Goal: Information Seeking & Learning: Learn about a topic

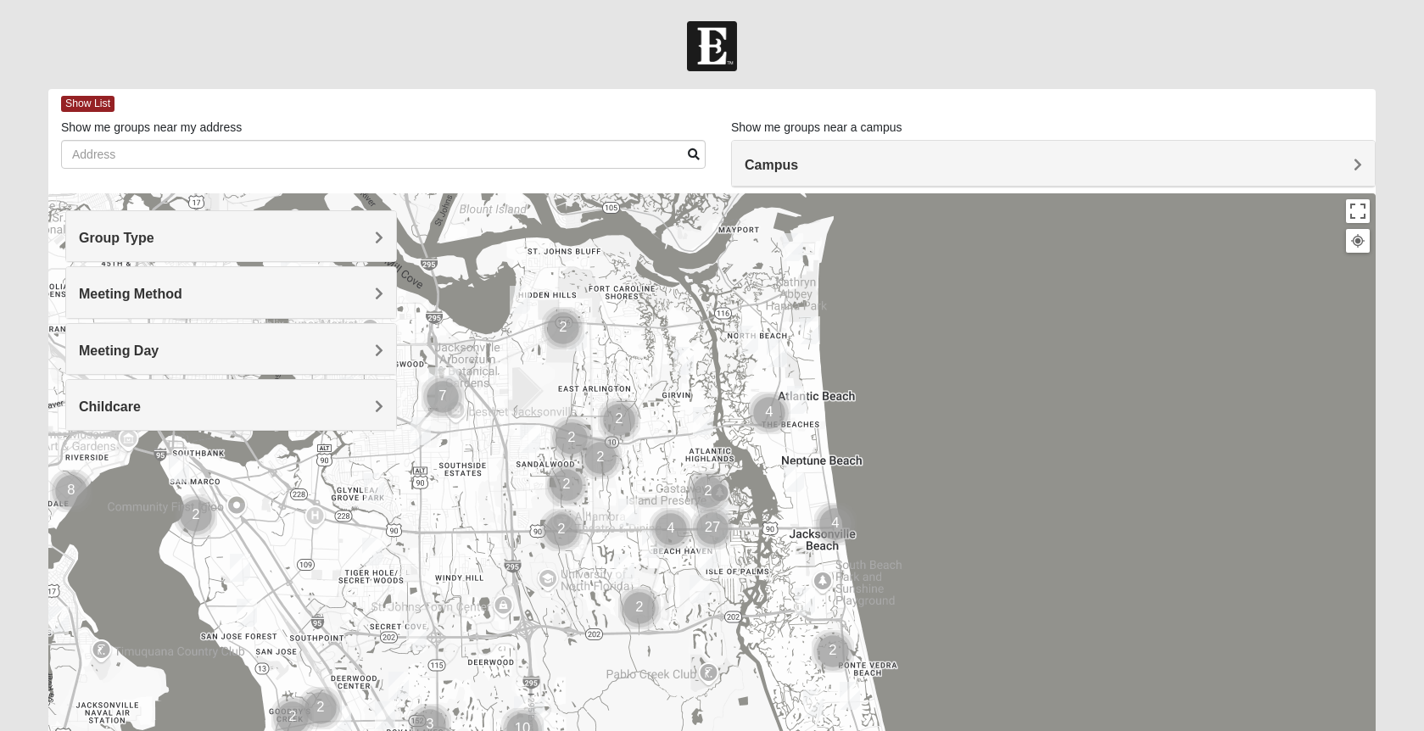
click at [340, 241] on h4 "Group Type" at bounding box center [231, 238] width 305 height 16
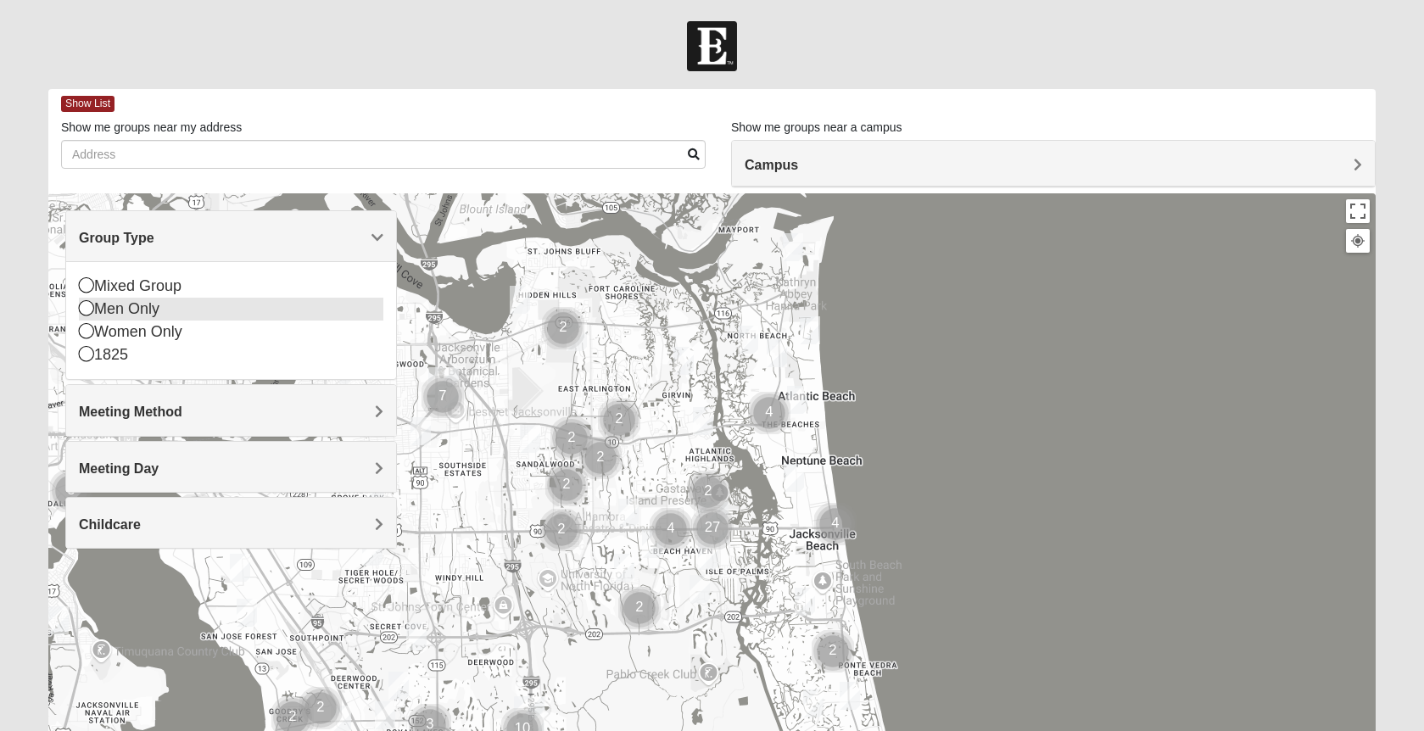
click at [90, 309] on icon at bounding box center [86, 307] width 15 height 15
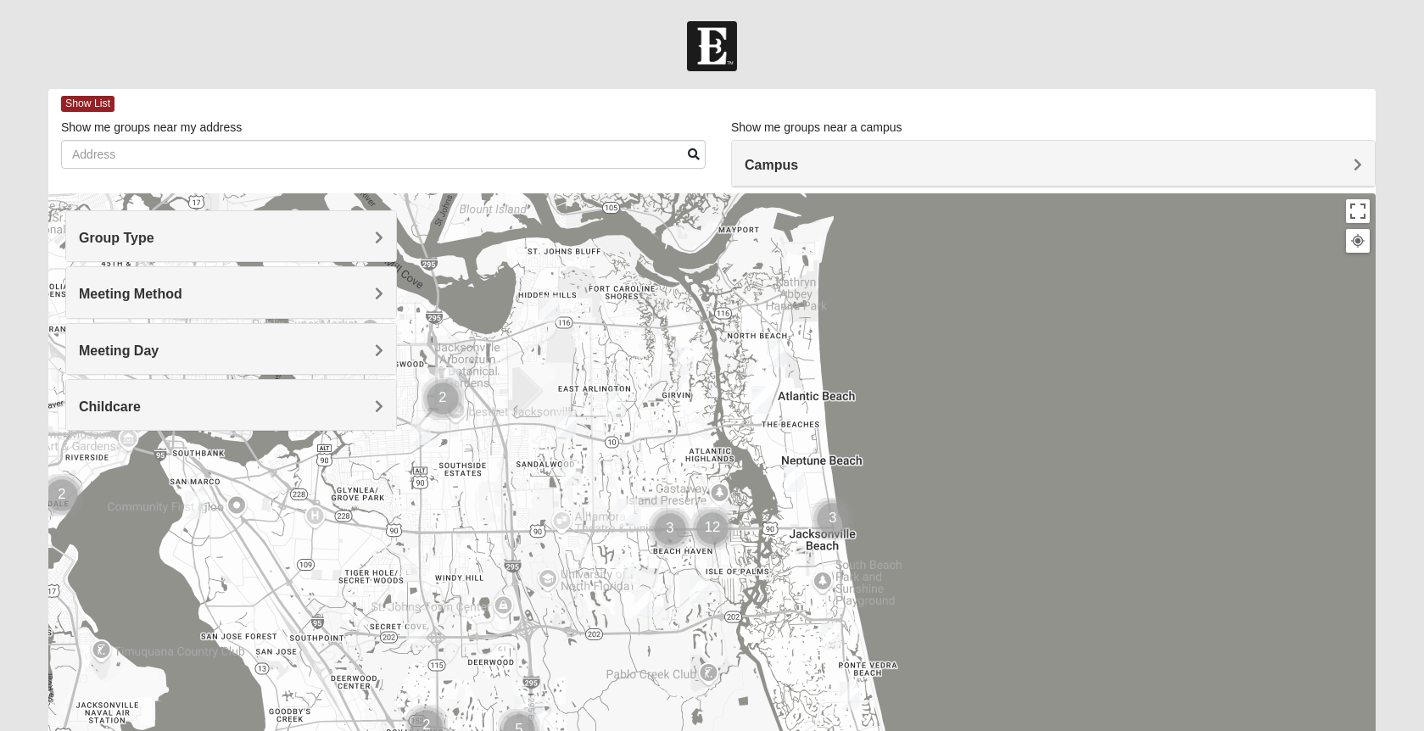
click at [195, 294] on h4 "Meeting Method" at bounding box center [231, 294] width 305 height 16
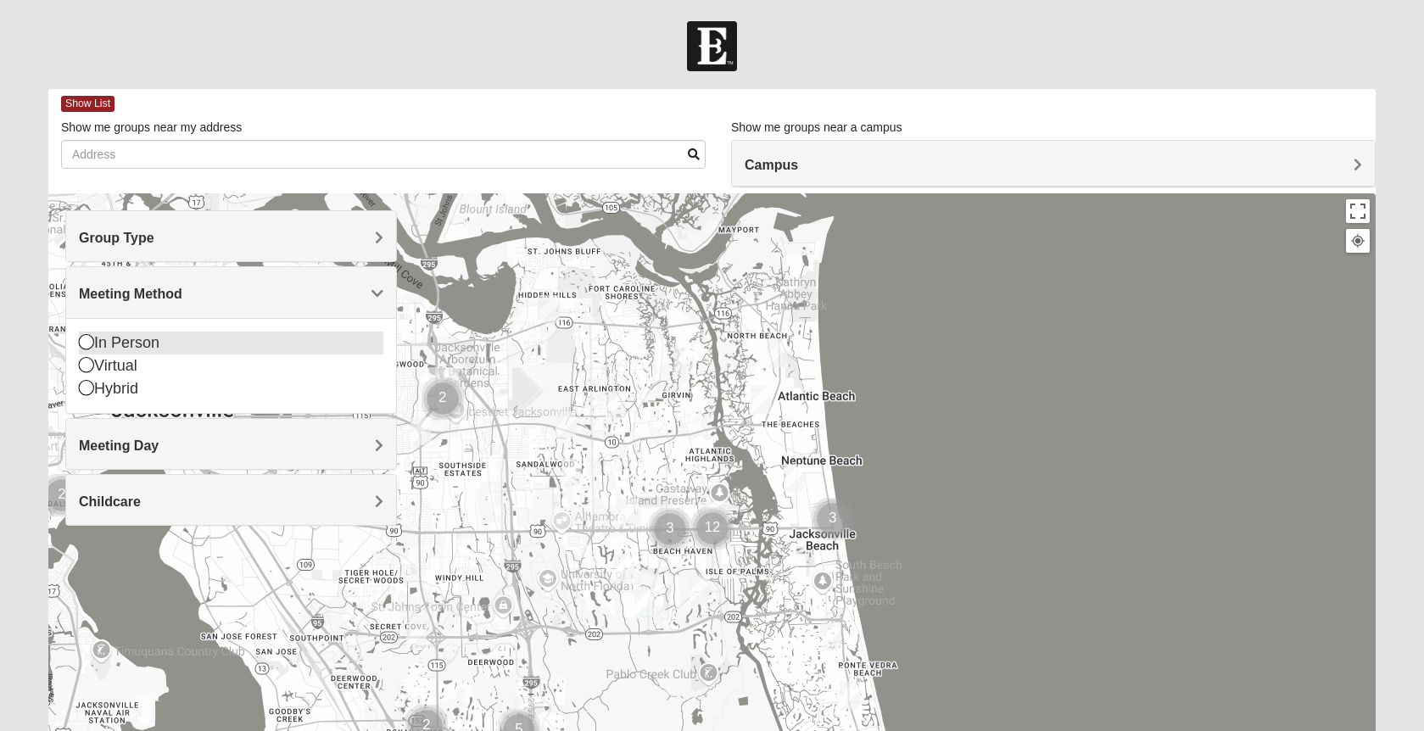
click at [87, 343] on icon at bounding box center [86, 341] width 15 height 15
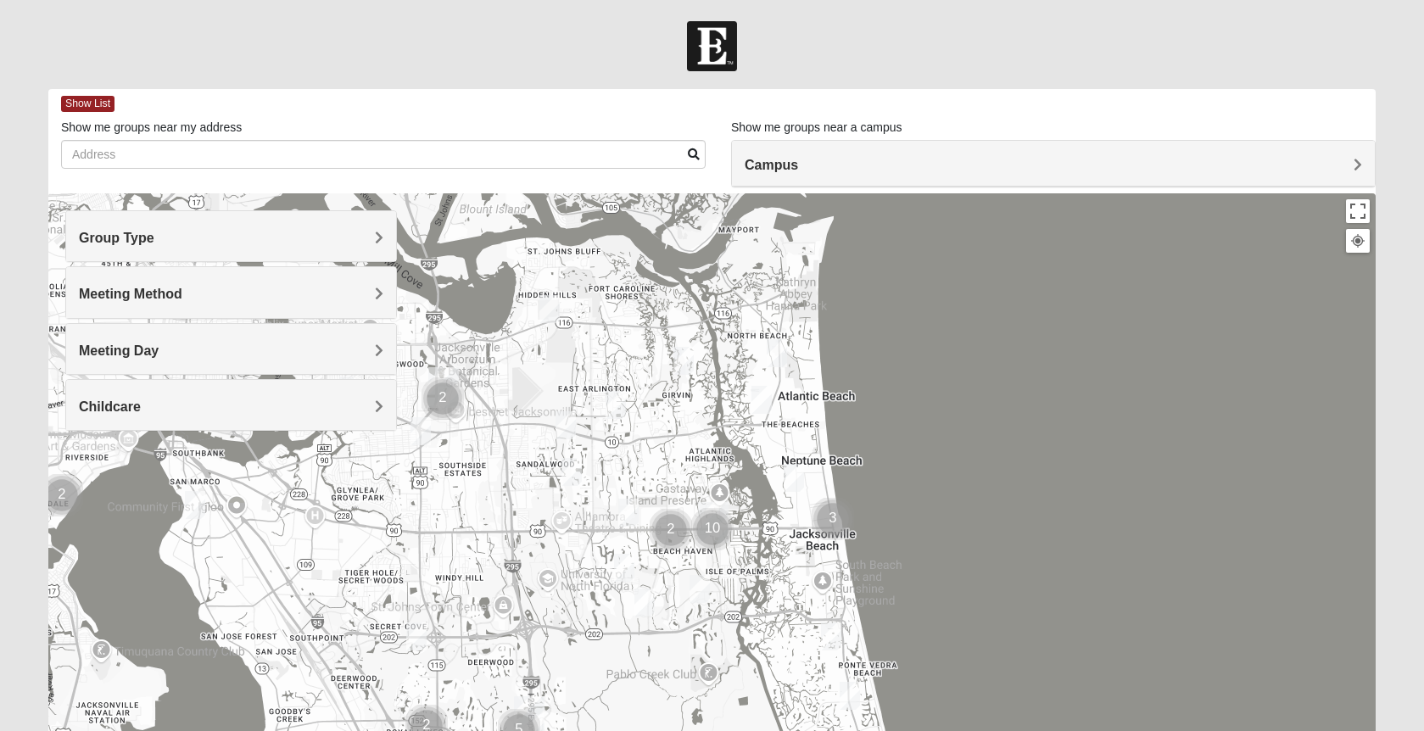
click at [221, 343] on h4 "Meeting Day" at bounding box center [231, 351] width 305 height 16
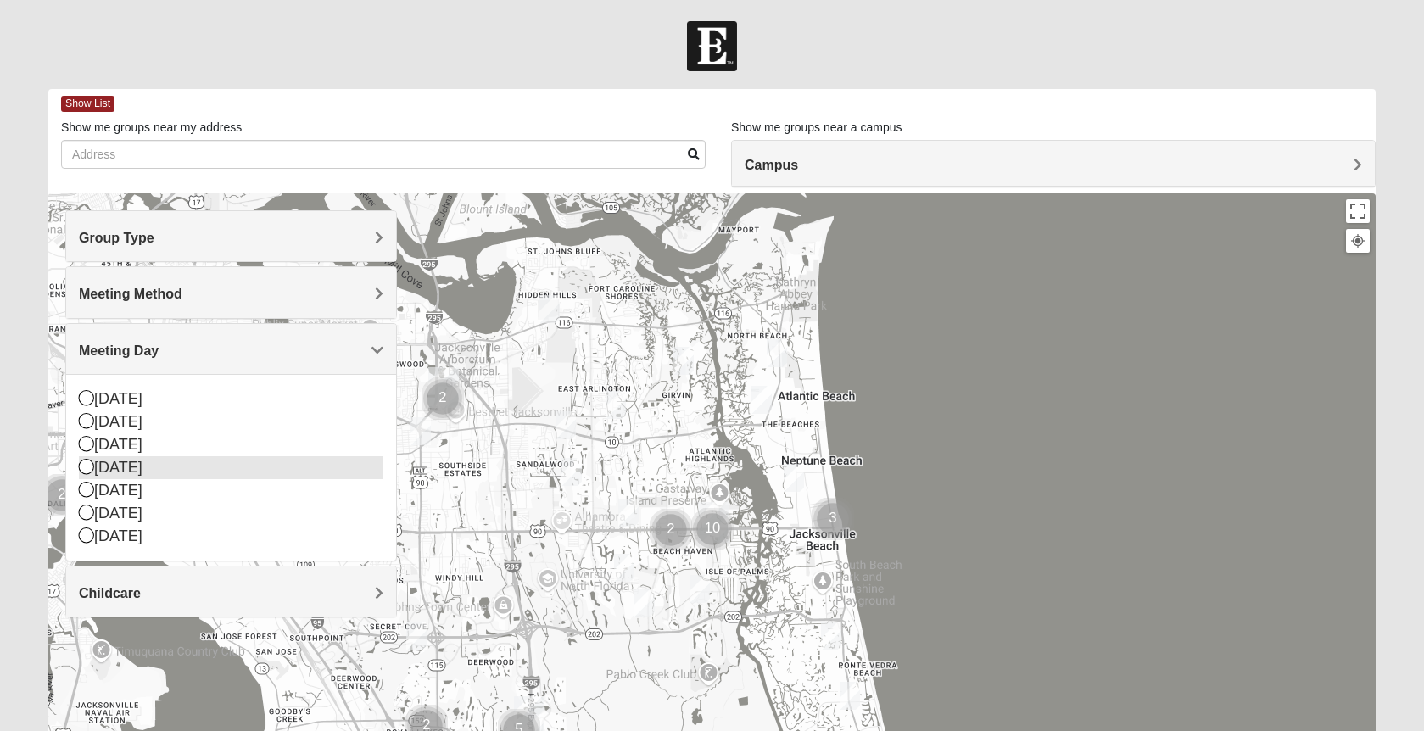
click at [88, 468] on icon at bounding box center [86, 466] width 15 height 15
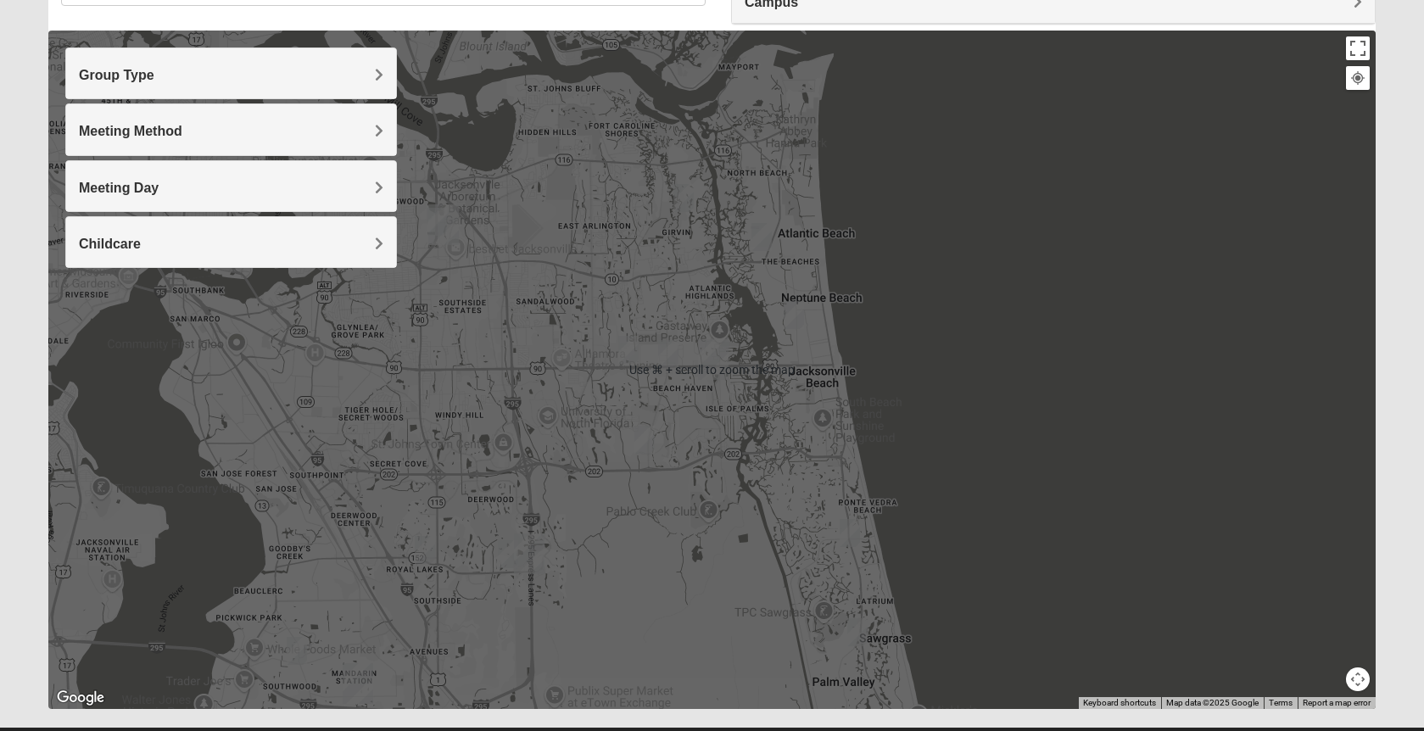
scroll to position [176, 0]
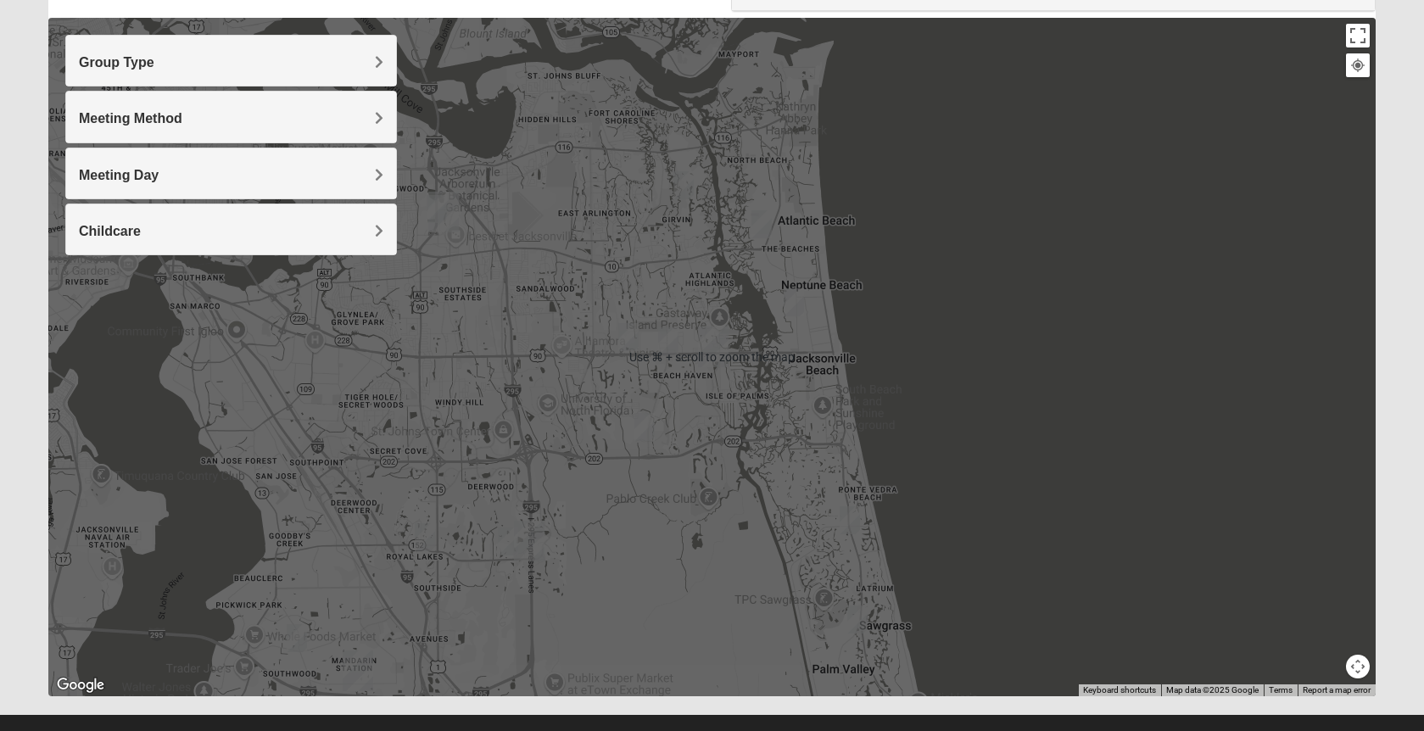
click at [594, 580] on div at bounding box center [711, 357] width 1327 height 679
click at [523, 542] on img "Baymeadows" at bounding box center [529, 541] width 31 height 41
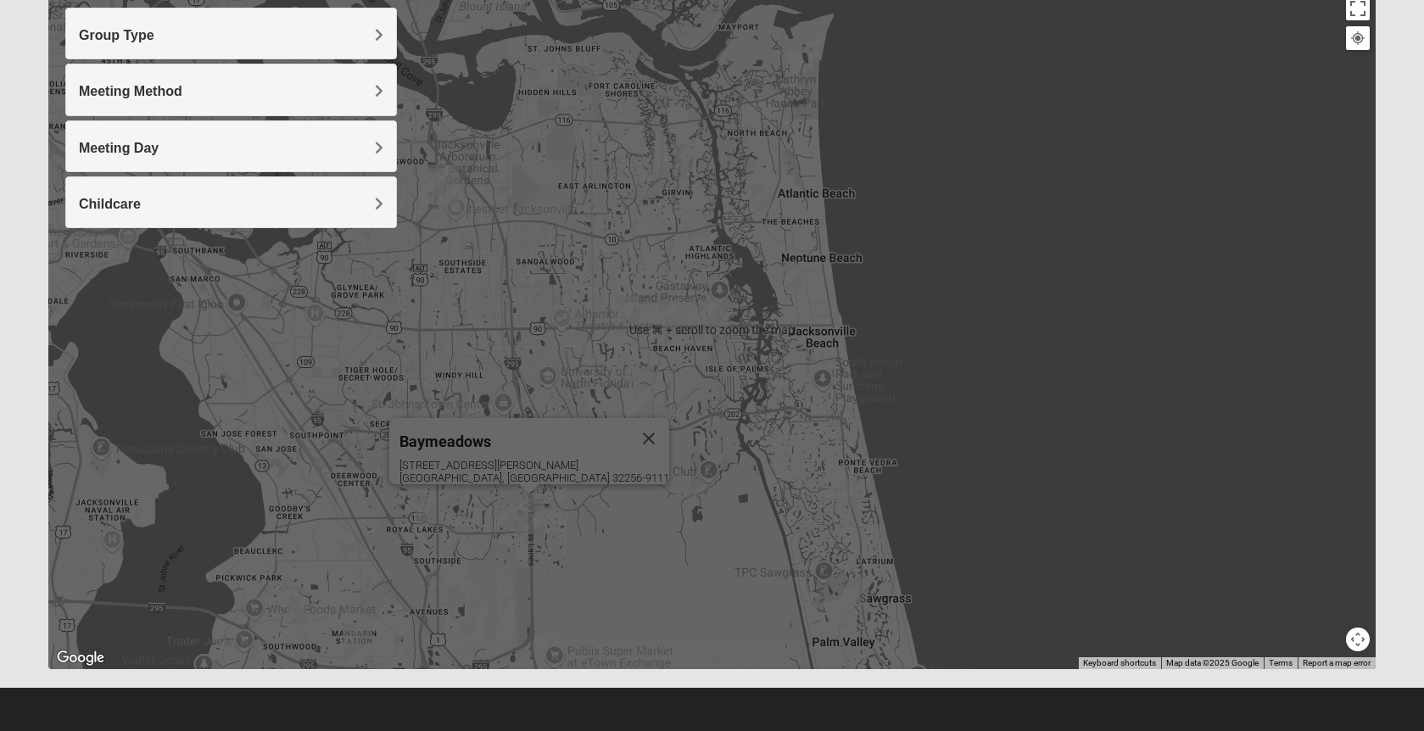
scroll to position [203, 0]
click at [590, 573] on div "Baymeadows [STREET_ADDRESS][PERSON_NAME]" at bounding box center [711, 330] width 1327 height 679
click at [359, 645] on img "Mandarin" at bounding box center [358, 643] width 31 height 41
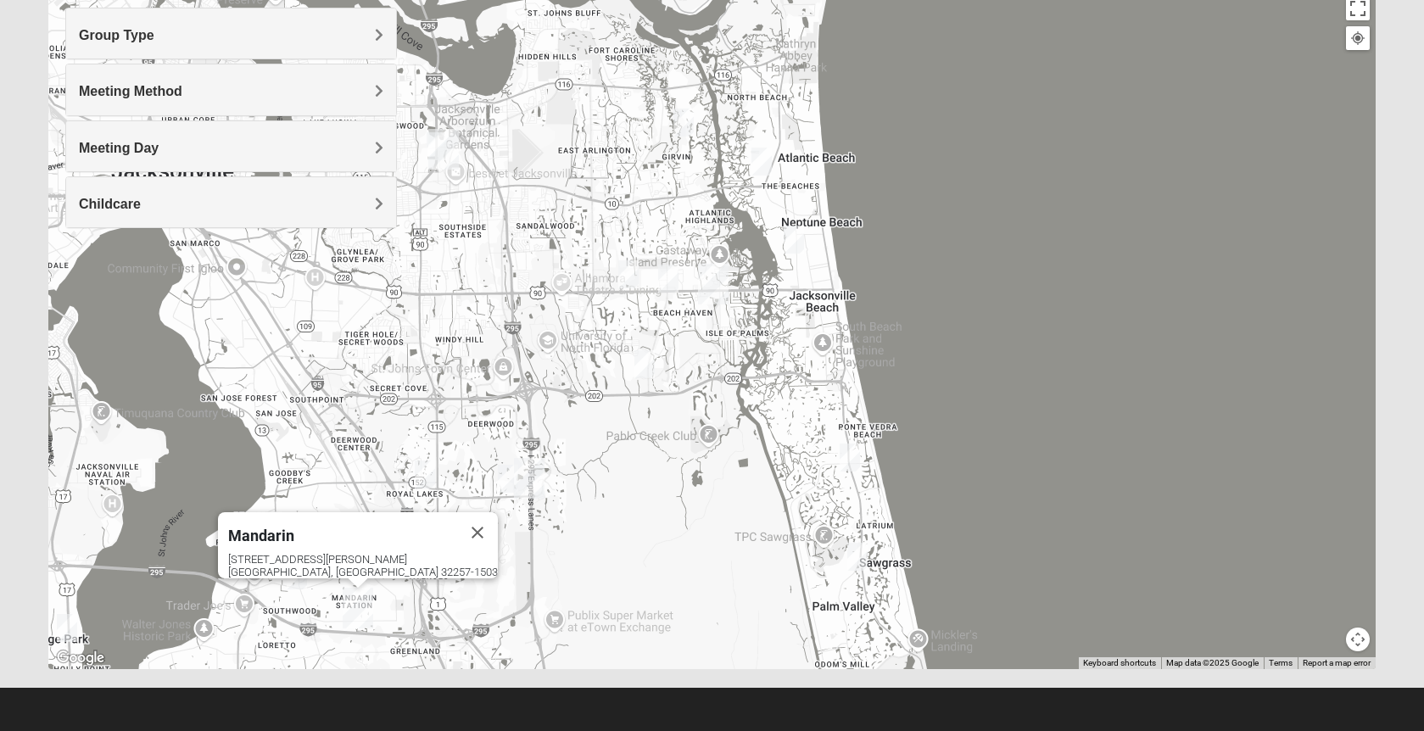
click at [422, 473] on img "Mens Ayer 32256" at bounding box center [425, 475] width 20 height 28
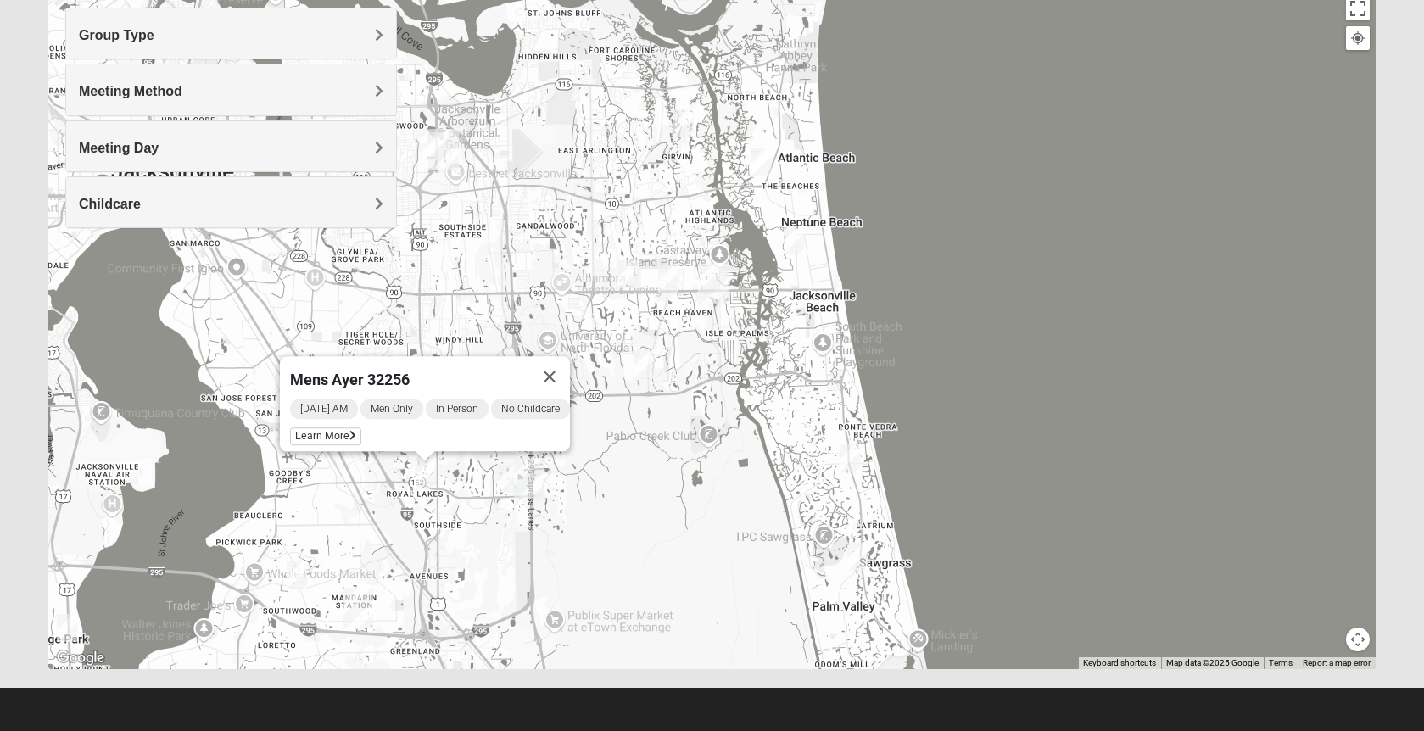
click at [506, 483] on img "Mens Murphy/Whalen Maple Street 32256" at bounding box center [508, 479] width 20 height 28
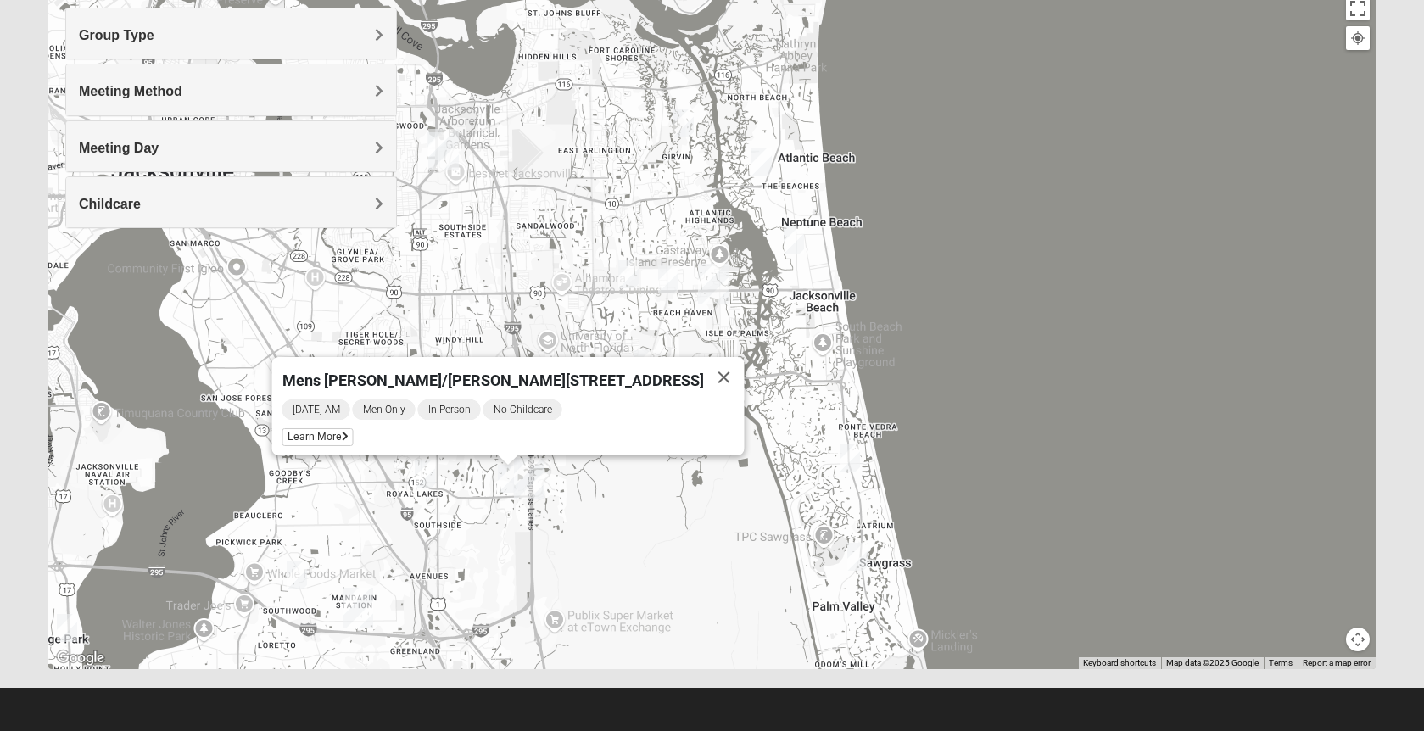
click at [652, 534] on div "Mens [PERSON_NAME]/[PERSON_NAME][STREET_ADDRESS] [DATE] AM Men Only In Person N…" at bounding box center [711, 330] width 1327 height 679
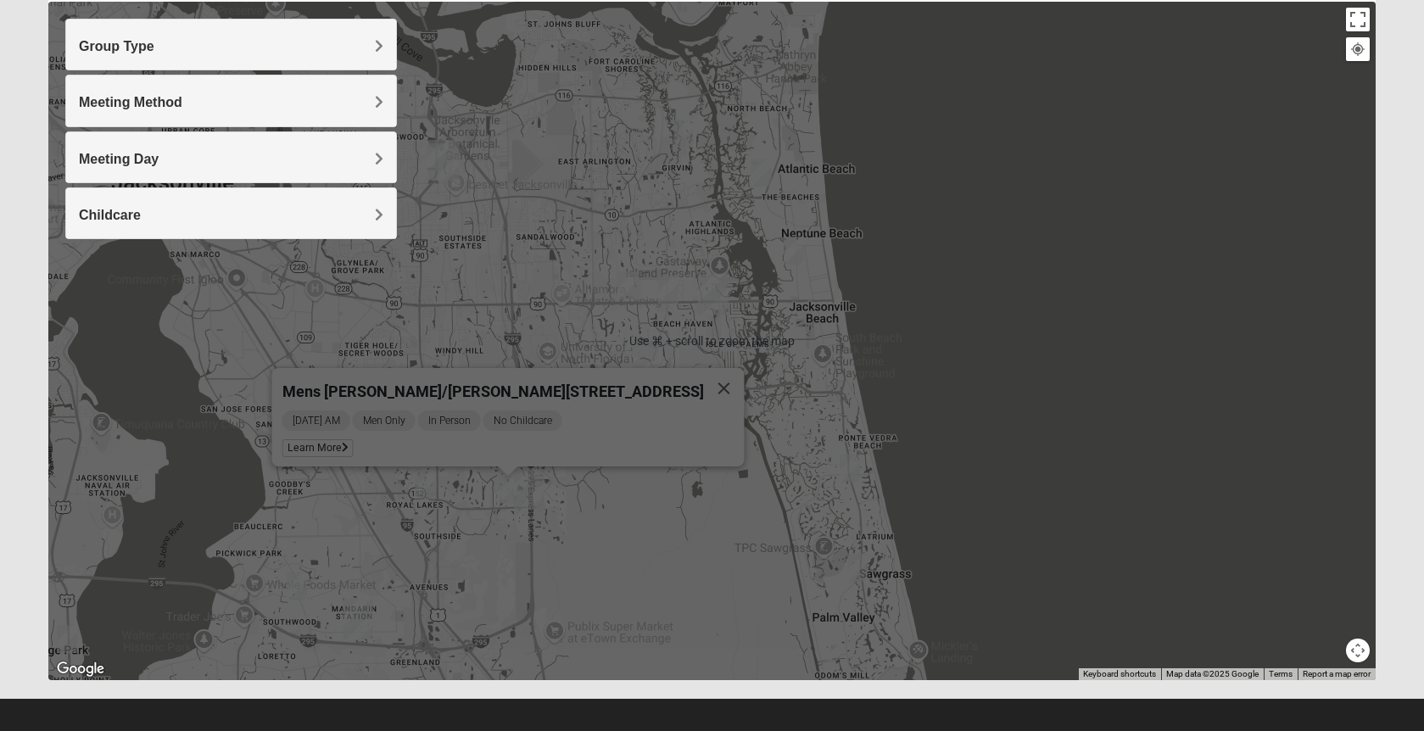
scroll to position [182, 0]
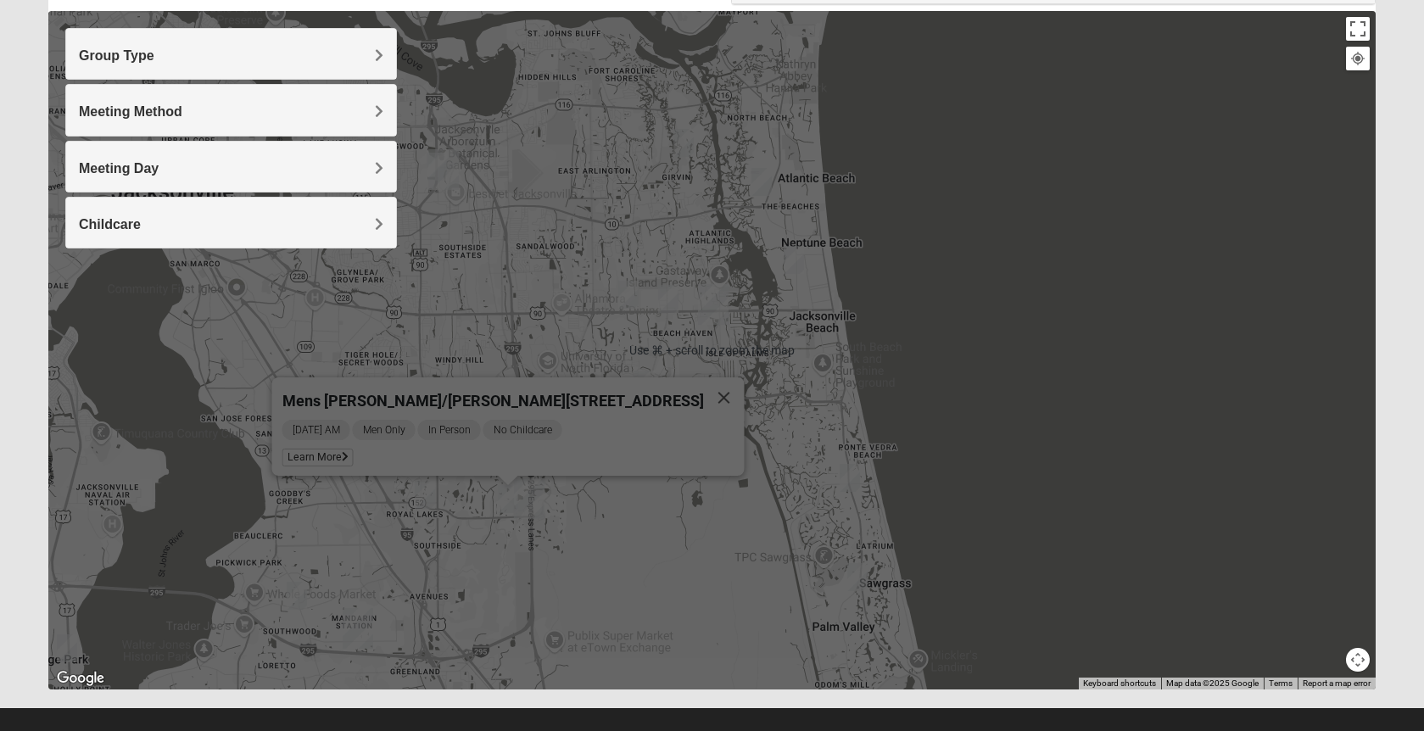
click at [651, 543] on div "Mens [PERSON_NAME]/[PERSON_NAME][STREET_ADDRESS] [DATE] AM Men Only In Person N…" at bounding box center [711, 350] width 1327 height 679
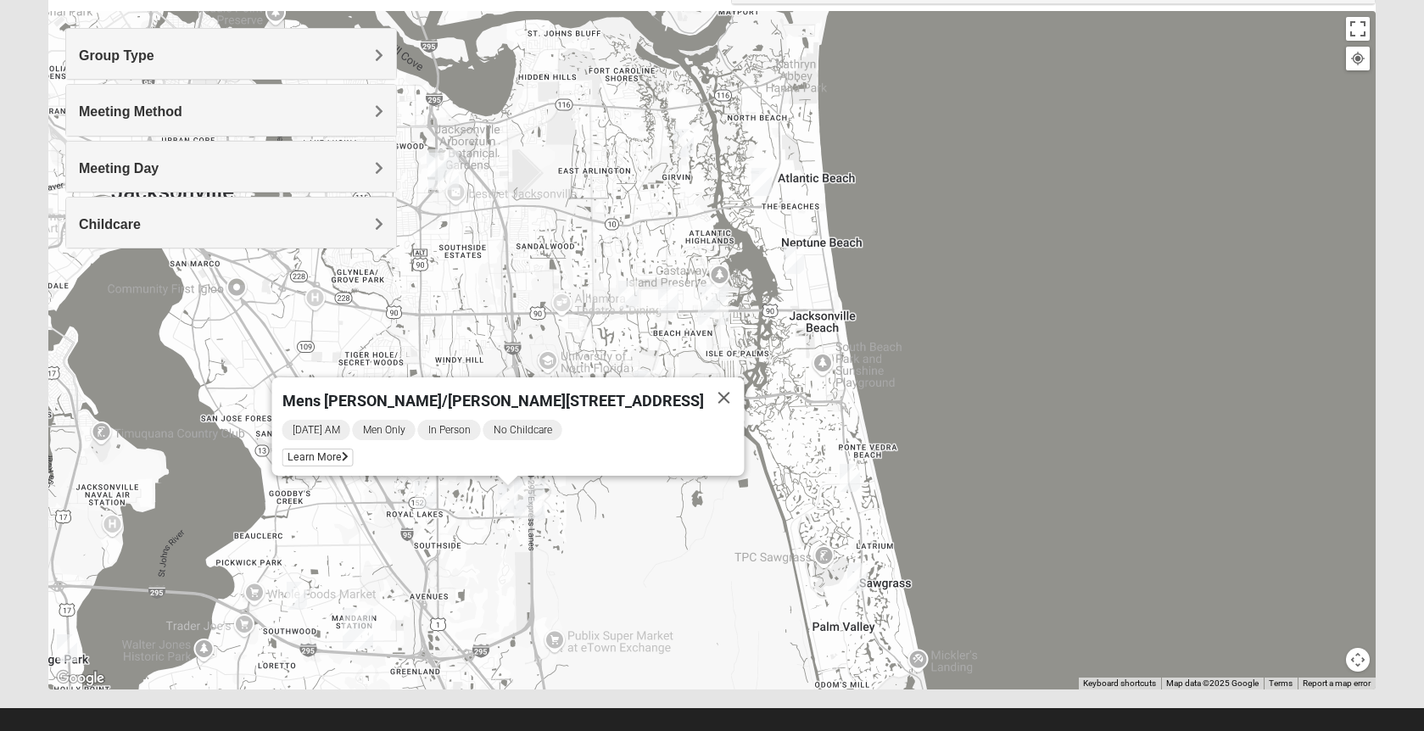
click at [857, 574] on img "Mens Sopchak 32082" at bounding box center [857, 577] width 20 height 28
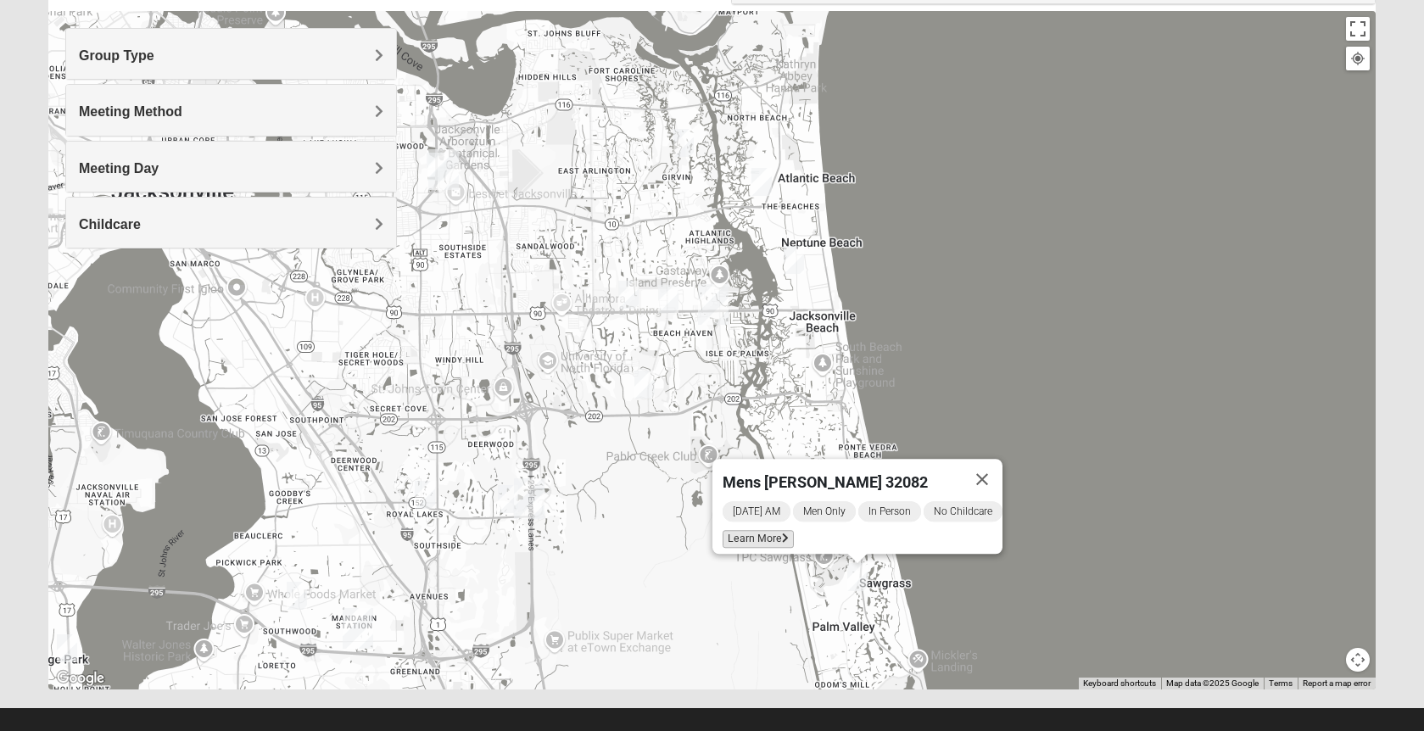
click at [754, 531] on span "Learn More" at bounding box center [758, 539] width 71 height 18
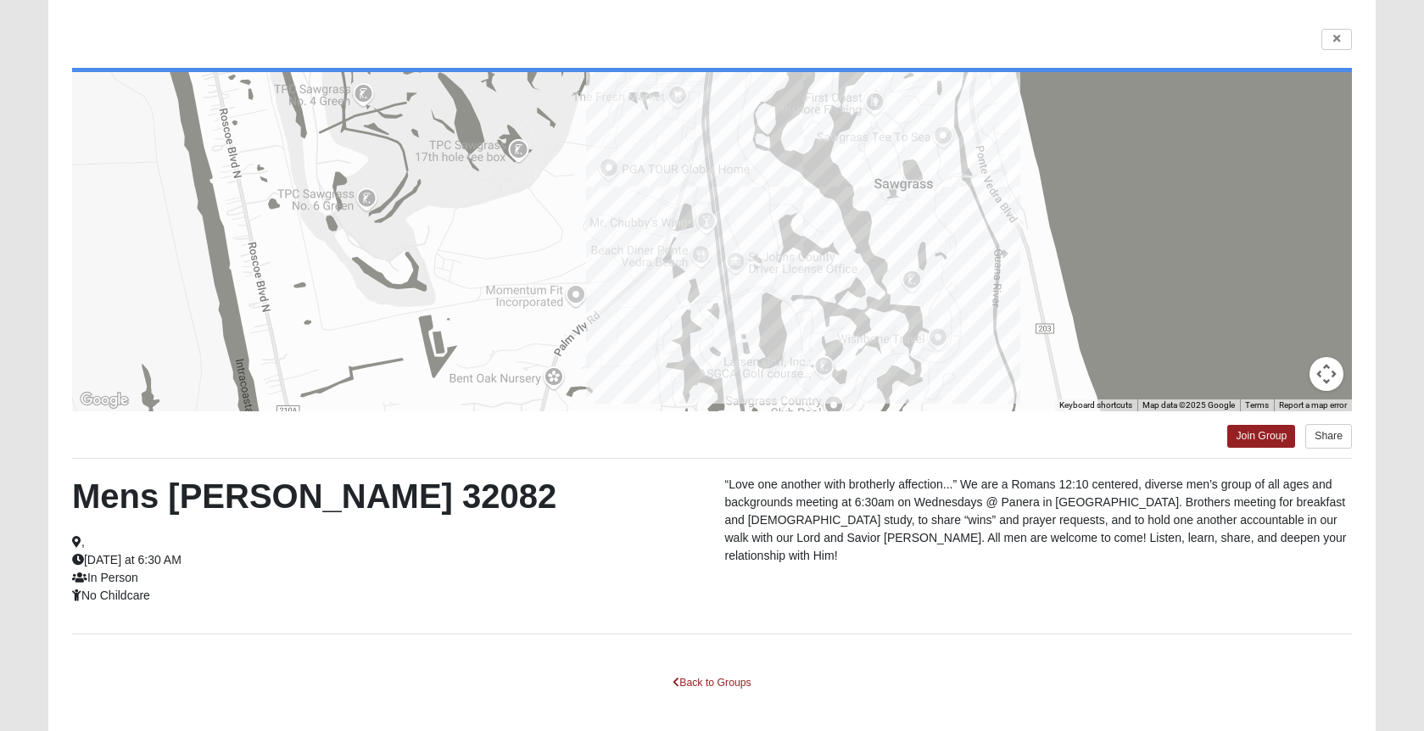
scroll to position [118, 0]
